Goal: Check status

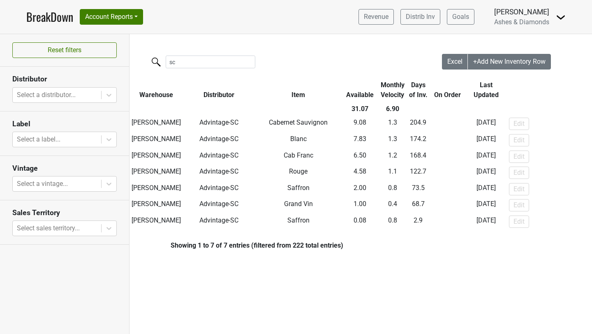
click at [31, 18] on link "BreakDown" at bounding box center [49, 16] width 47 height 17
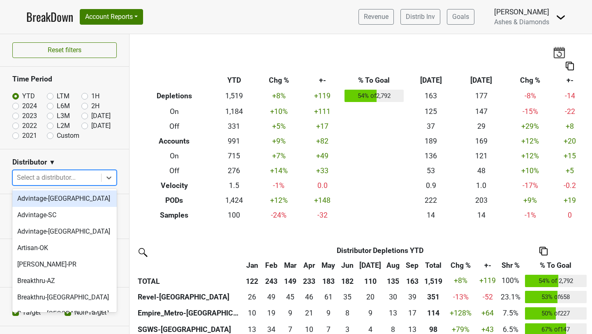
click at [59, 177] on div at bounding box center [57, 178] width 80 height 12
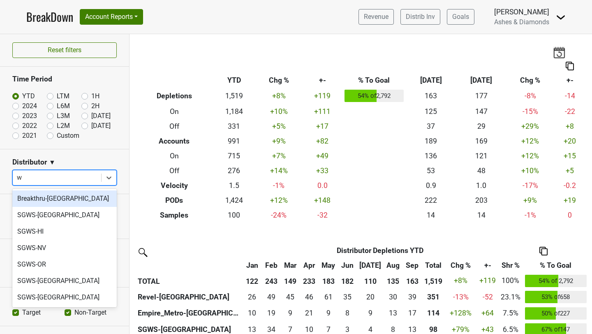
type input "wa"
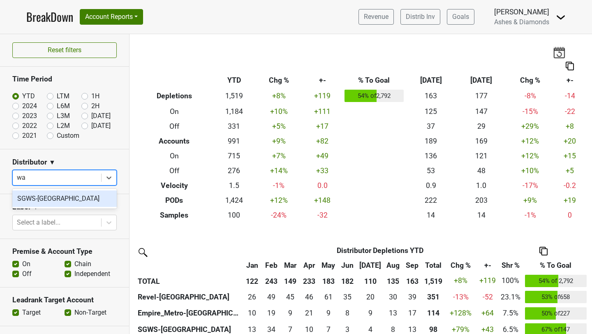
click at [55, 203] on div "SGWS-WA" at bounding box center [64, 198] width 104 height 16
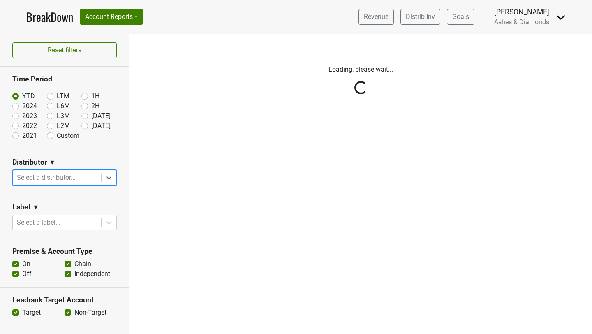
click at [74, 177] on div "Reset filters Time Period YTD LTM 1H 2024 L6M 2H 2023 L3M Sep '25 2022 L2M Oct …" at bounding box center [64, 183] width 129 height 299
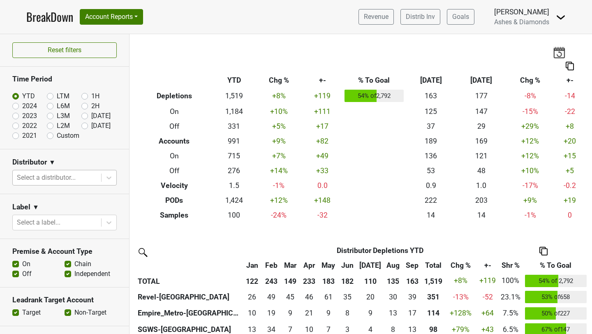
click at [62, 176] on div at bounding box center [57, 178] width 80 height 12
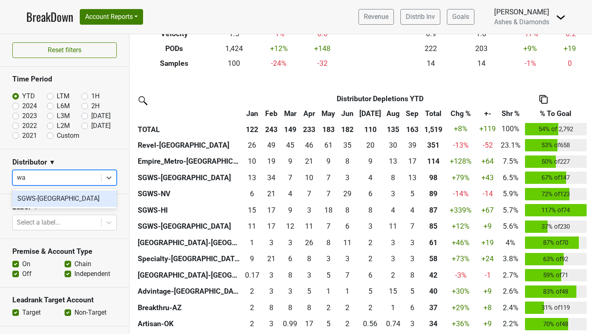
scroll to position [150, 0]
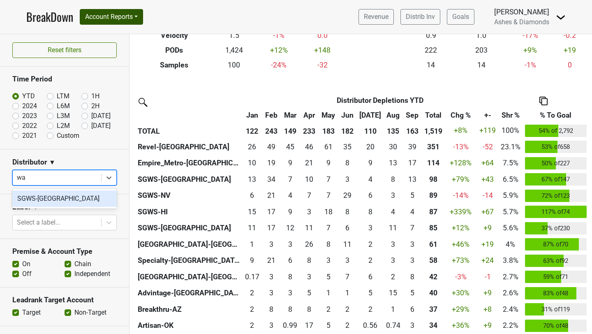
type input "wa"
